Goal: Task Accomplishment & Management: Complete application form

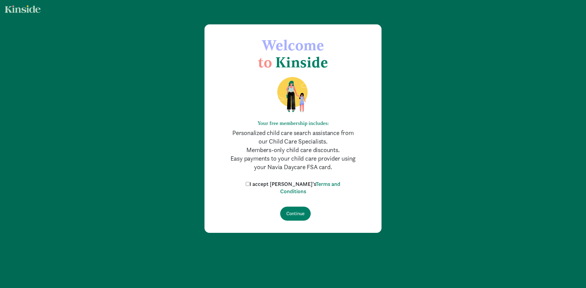
click at [250, 185] on input "I accept [PERSON_NAME]'s Terms and Conditions" at bounding box center [248, 184] width 4 height 4
checkbox input "true"
click at [288, 213] on input "Continue" at bounding box center [295, 214] width 31 height 14
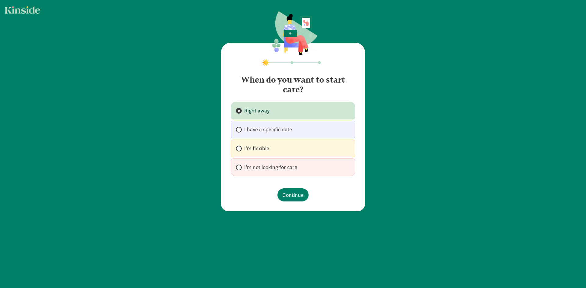
click at [252, 147] on span "I'm flexible" at bounding box center [256, 148] width 25 height 7
click at [240, 147] on input "I'm flexible" at bounding box center [238, 149] width 4 height 4
radio input "true"
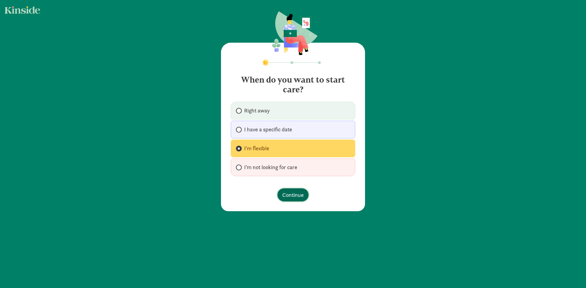
click at [279, 191] on button "Continue" at bounding box center [292, 195] width 31 height 13
